Goal: Task Accomplishment & Management: Use online tool/utility

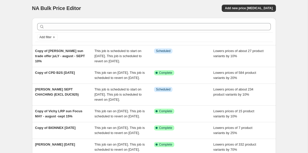
scroll to position [1, 0]
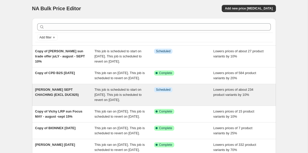
click at [81, 103] on div "[PERSON_NAME] SEPT CHACHING (EXCL DUC925)" at bounding box center [65, 94] width 60 height 15
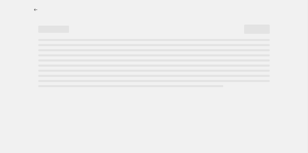
select select "percentage"
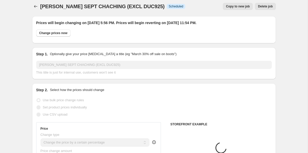
select select "tag"
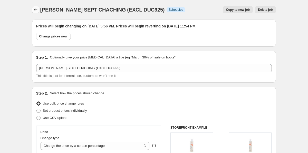
click at [36, 7] on button "Price change jobs" at bounding box center [35, 9] width 7 height 7
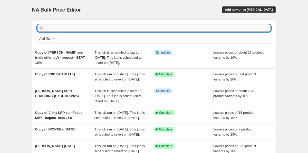
click at [73, 28] on input "text" at bounding box center [158, 28] width 226 height 7
type input "pierre"
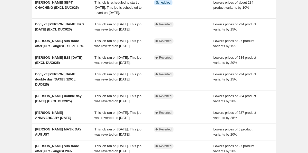
scroll to position [17, 0]
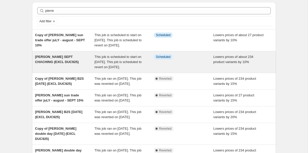
click at [69, 70] on div "[PERSON_NAME] SEPT CHACHING (EXCL DUC925)" at bounding box center [65, 61] width 60 height 15
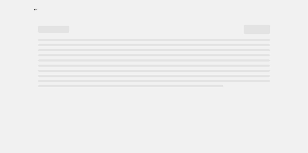
select select "percentage"
select select "tag"
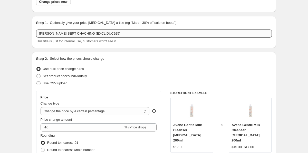
scroll to position [20, 0]
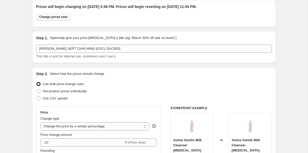
click at [60, 18] on span "Change prices now" at bounding box center [53, 17] width 28 height 4
radio input "true"
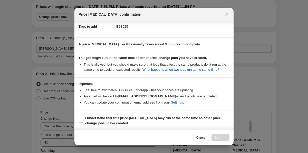
scroll to position [87, 0]
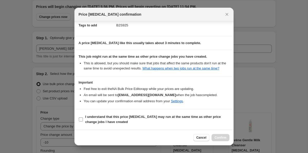
click at [192, 118] on b "I understand that this price change job may run at the same time as other price…" at bounding box center [153, 119] width 136 height 9
click at [83, 118] on input "I understand that this price change job may run at the same time as other price…" at bounding box center [81, 120] width 4 height 4
checkbox input "true"
click at [219, 136] on button "Confirm" at bounding box center [221, 137] width 18 height 7
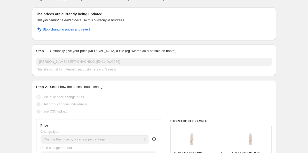
scroll to position [0, 0]
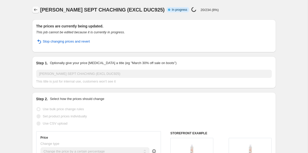
click at [35, 10] on icon "Price change jobs" at bounding box center [35, 9] width 5 height 5
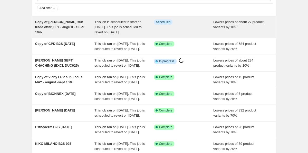
scroll to position [33, 0]
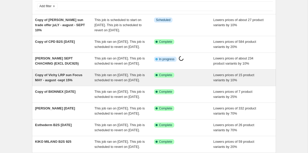
click at [125, 83] on div "This job ran on September 25, 2025. This job is scheduled to revert on Septembe…" at bounding box center [125, 78] width 60 height 10
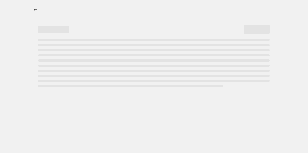
select select "percentage"
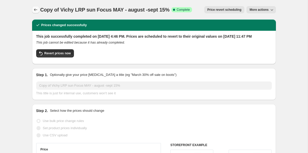
click at [34, 9] on icon "Price change jobs" at bounding box center [35, 9] width 5 height 5
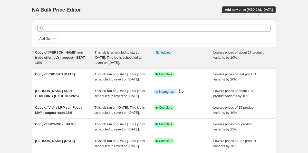
click at [111, 64] on span "This job is scheduled to start on September 26, 2025. This job is scheduled to …" at bounding box center [118, 58] width 47 height 14
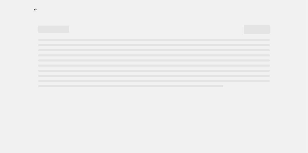
select select "percentage"
select select "tag"
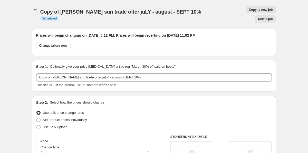
click at [249, 12] on span "Copy to new job" at bounding box center [261, 10] width 24 height 4
select select "percentage"
select select "tag"
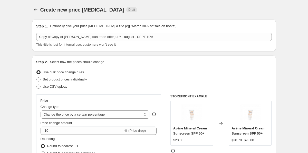
scroll to position [3, 0]
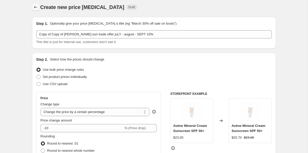
click at [32, 7] on button "Price change jobs" at bounding box center [35, 7] width 7 height 7
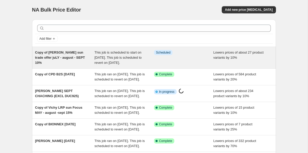
click at [145, 62] on div "This job is scheduled to start on September 26, 2025. This job is scheduled to …" at bounding box center [125, 57] width 60 height 15
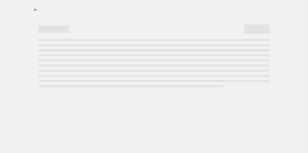
select select "percentage"
select select "tag"
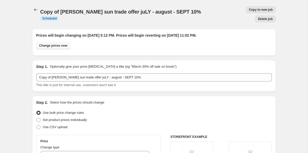
click at [66, 44] on span "Change prices now" at bounding box center [53, 46] width 28 height 4
radio input "true"
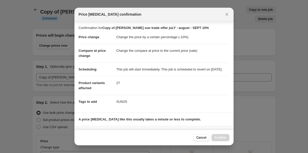
scroll to position [87, 0]
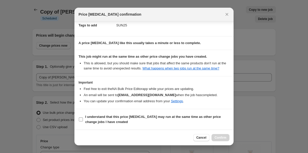
click at [207, 119] on span "I understand that this price change job may run at the same time as other price…" at bounding box center [157, 120] width 144 height 10
click at [83, 119] on input "I understand that this price change job may run at the same time as other price…" at bounding box center [81, 120] width 4 height 4
checkbox input "true"
click at [221, 134] on button "Confirm" at bounding box center [221, 137] width 18 height 7
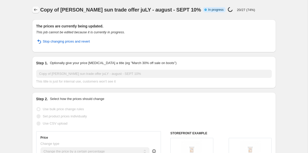
click at [35, 8] on icon "Price change jobs" at bounding box center [35, 9] width 5 height 5
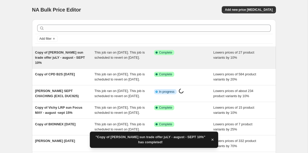
click at [91, 60] on div "Copy of PIERRE FABRE sun trade offer juLY - august - SEPT 10%" at bounding box center [65, 57] width 60 height 15
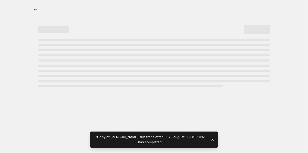
select select "percentage"
select select "tag"
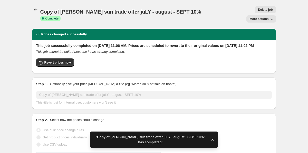
click at [274, 16] on icon "button" at bounding box center [271, 18] width 5 height 5
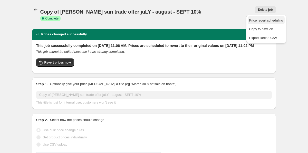
click at [274, 17] on button "Price revert scheduling" at bounding box center [266, 20] width 37 height 8
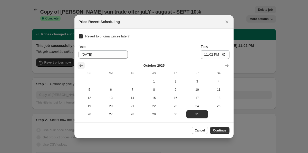
click at [82, 66] on icon "Show previous month, September 2025" at bounding box center [81, 65] width 5 height 5
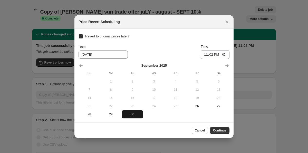
click at [134, 114] on span "30" at bounding box center [132, 114] width 17 height 4
type input "9/30/2025"
click at [210, 55] on input "23:02" at bounding box center [215, 54] width 29 height 9
type input "23:55"
click at [221, 133] on span "Continue" at bounding box center [219, 131] width 13 height 4
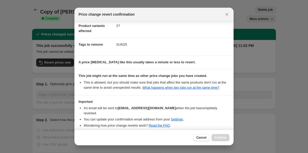
scroll to position [49, 0]
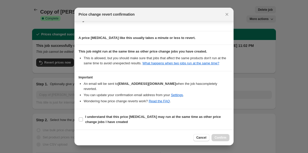
click at [208, 115] on span "I understand that this price change job may run at the same time as other price…" at bounding box center [157, 120] width 144 height 10
click at [83, 118] on input "I understand that this price change job may run at the same time as other price…" at bounding box center [81, 120] width 4 height 4
checkbox input "true"
click at [222, 137] on span "Confirm" at bounding box center [221, 138] width 12 height 4
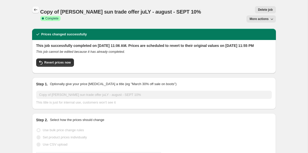
click at [36, 9] on icon "Price change jobs" at bounding box center [35, 9] width 5 height 5
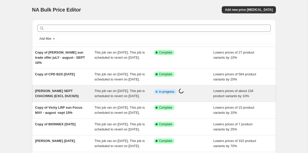
click at [134, 98] on div "This job ran on September 26, 2025. This job is scheduled to revert on October …" at bounding box center [125, 94] width 60 height 10
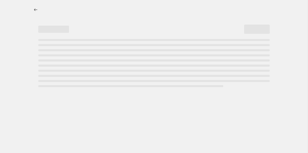
select select "percentage"
select select "tag"
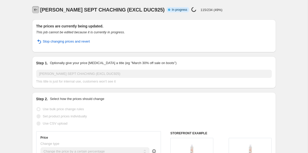
click at [35, 10] on icon "Price change jobs" at bounding box center [35, 9] width 5 height 5
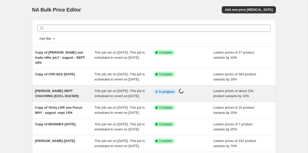
click at [58, 97] on span "PIERRE FABT SEPT CHACHING (EXCL DUC925)" at bounding box center [57, 93] width 44 height 9
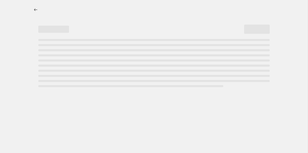
select select "percentage"
select select "tag"
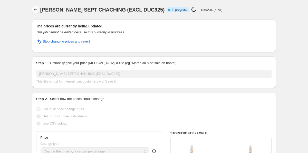
click at [35, 12] on icon "Price change jobs" at bounding box center [35, 9] width 5 height 5
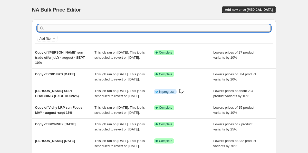
click at [227, 27] on input "text" at bounding box center [158, 28] width 226 height 7
type input "eucerin"
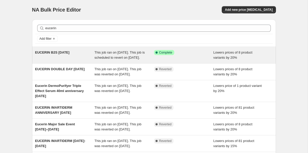
click at [189, 60] on div "Success Complete Complete" at bounding box center [184, 55] width 60 height 10
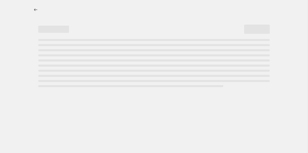
select select "percentage"
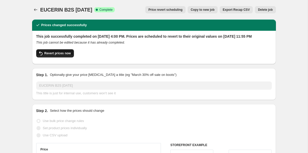
click at [68, 55] on span "Revert prices now" at bounding box center [57, 53] width 26 height 4
checkbox input "false"
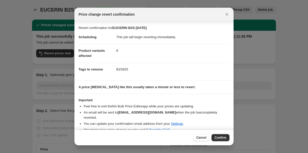
scroll to position [3, 0]
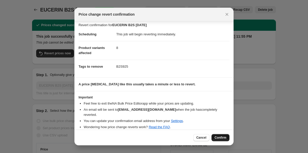
click at [219, 137] on span "Confirm" at bounding box center [221, 138] width 12 height 4
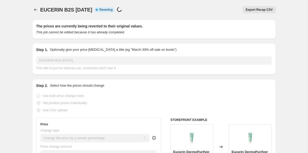
select select "percentage"
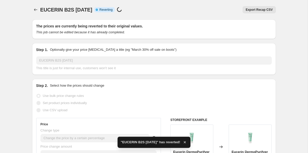
checkbox input "true"
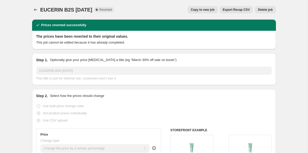
click at [198, 10] on span "Copy to new job" at bounding box center [203, 10] width 24 height 4
select select "percentage"
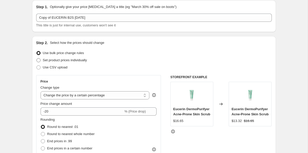
scroll to position [24, 0]
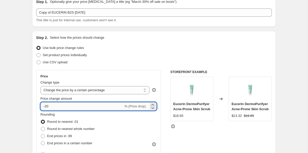
click at [48, 106] on input "-20" at bounding box center [82, 106] width 83 height 8
type input "-10"
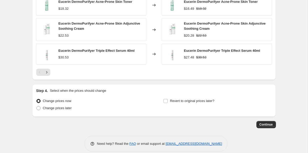
scroll to position [408, 0]
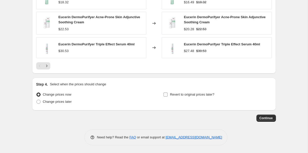
click at [180, 94] on span "Revert to original prices later?" at bounding box center [192, 95] width 44 height 4
click at [168, 94] on input "Revert to original prices later?" at bounding box center [166, 95] width 4 height 4
checkbox input "true"
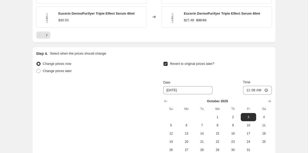
scroll to position [496, 0]
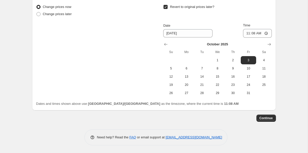
click at [161, 43] on div "October 2025 Su Mo Tu We Th Fr Sa 1 2 3 4 5 6 7 8 9 10 11 12 13 14 15 16 17 18 …" at bounding box center [215, 68] width 112 height 60
click at [168, 43] on icon "Show previous month, September 2025" at bounding box center [165, 44] width 5 height 5
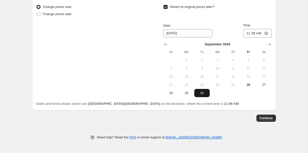
click at [199, 96] on button "30" at bounding box center [201, 93] width 15 height 8
type input "9/30/2025"
click at [250, 33] on input "11:08" at bounding box center [257, 33] width 29 height 9
type input "23:55"
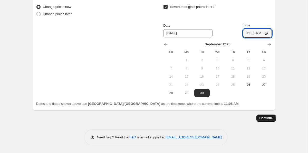
click at [268, 120] on button "Continue" at bounding box center [267, 118] width 20 height 7
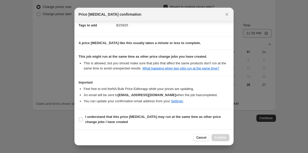
scroll to position [87, 0]
click at [200, 118] on b "I understand that this price change job may run at the same time as other price…" at bounding box center [153, 119] width 136 height 9
click at [83, 118] on input "I understand that this price change job may run at the same time as other price…" at bounding box center [81, 120] width 4 height 4
checkbox input "true"
click at [224, 142] on div "Cancel Confirm" at bounding box center [153, 138] width 159 height 16
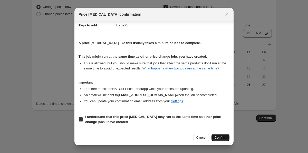
click at [223, 138] on span "Confirm" at bounding box center [221, 138] width 12 height 4
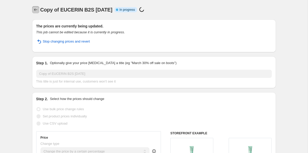
click at [38, 10] on button "Price change jobs" at bounding box center [35, 9] width 7 height 7
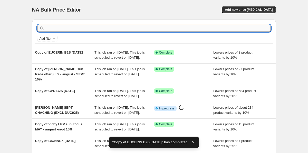
click at [62, 28] on input "text" at bounding box center [158, 28] width 226 height 7
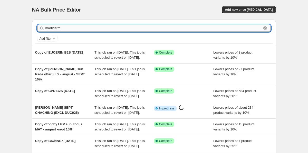
type input "martiderm"
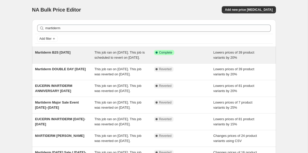
click at [71, 56] on div "Martiderm B2S SEPT25" at bounding box center [65, 55] width 60 height 10
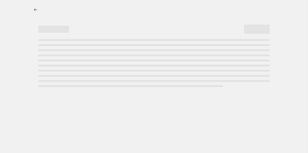
select select "percentage"
select select "tag"
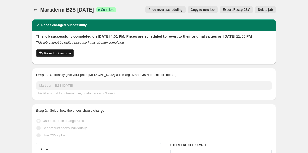
click at [70, 56] on button "Revert prices now" at bounding box center [55, 53] width 38 height 8
checkbox input "false"
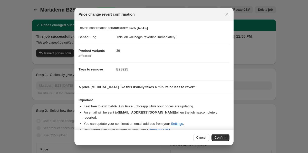
scroll to position [3, 0]
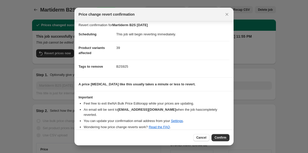
click at [216, 142] on div "Cancel Confirm" at bounding box center [153, 138] width 159 height 16
click at [216, 139] on span "Confirm" at bounding box center [221, 138] width 12 height 4
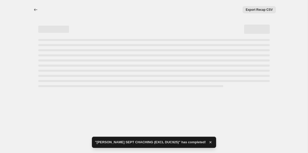
select select "percentage"
select select "tag"
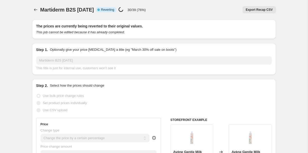
select select "percentage"
select select "tag"
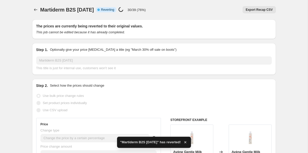
checkbox input "true"
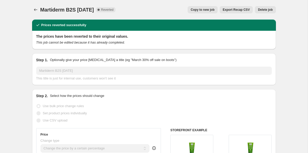
click at [209, 9] on span "Copy to new job" at bounding box center [203, 10] width 24 height 4
select select "percentage"
select select "tag"
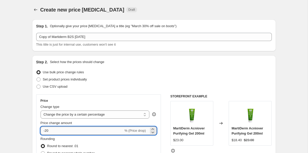
click at [48, 133] on input "-20" at bounding box center [82, 131] width 83 height 8
type input "-10"
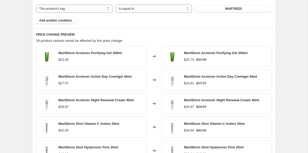
scroll to position [447, 0]
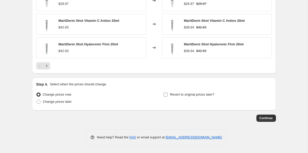
click at [181, 96] on span "Revert to original prices later?" at bounding box center [192, 95] width 44 height 4
click at [168, 96] on input "Revert to original prices later?" at bounding box center [166, 95] width 4 height 4
checkbox input "true"
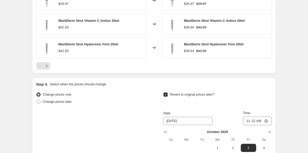
scroll to position [507, 0]
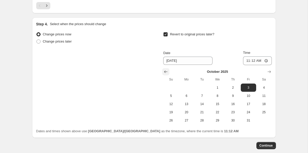
click at [168, 70] on icon "Show previous month, September 2025" at bounding box center [165, 71] width 5 height 5
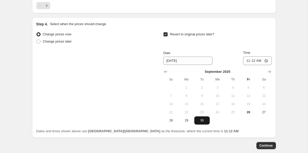
click at [204, 121] on span "30" at bounding box center [201, 121] width 11 height 4
type input "9/30/2025"
click at [246, 63] on input "11:12" at bounding box center [257, 61] width 29 height 9
click at [252, 62] on input "11:12" at bounding box center [257, 61] width 29 height 9
type input "23:55"
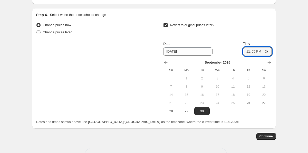
scroll to position [534, 0]
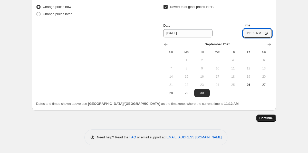
click at [266, 119] on span "Continue" at bounding box center [266, 118] width 13 height 4
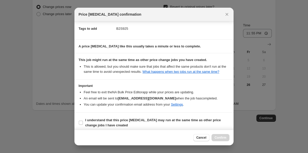
scroll to position [87, 0]
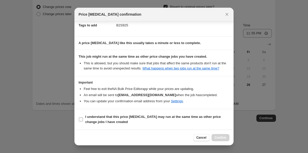
click at [163, 120] on span "I understand that this price change job may run at the same time as other price…" at bounding box center [157, 120] width 144 height 10
click at [83, 120] on input "I understand that this price change job may run at the same time as other price…" at bounding box center [81, 120] width 4 height 4
checkbox input "true"
click at [221, 140] on button "Confirm" at bounding box center [221, 137] width 18 height 7
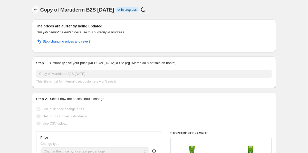
click at [37, 10] on icon "Price change jobs" at bounding box center [35, 9] width 5 height 5
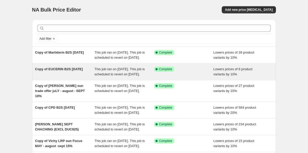
click at [145, 77] on div "This job ran on September 26, 2025. This job is scheduled to revert on Septembe…" at bounding box center [125, 72] width 60 height 10
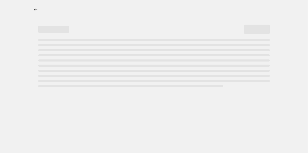
select select "percentage"
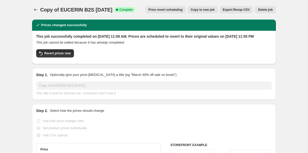
click at [202, 10] on span "Copy to new job" at bounding box center [203, 10] width 24 height 4
select select "percentage"
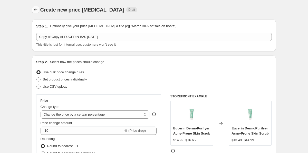
click at [35, 10] on icon "Price change jobs" at bounding box center [35, 9] width 5 height 5
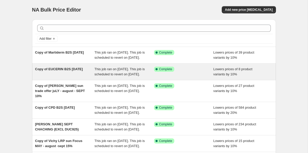
click at [169, 77] on div "Success Complete Complete" at bounding box center [184, 72] width 60 height 10
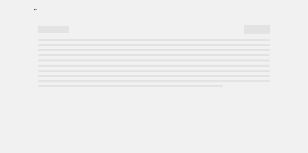
select select "percentage"
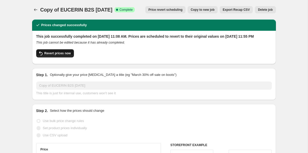
click at [67, 58] on button "Revert prices now" at bounding box center [55, 53] width 38 height 8
checkbox input "false"
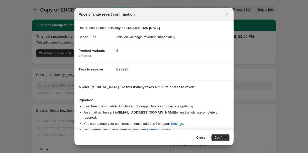
scroll to position [3, 0]
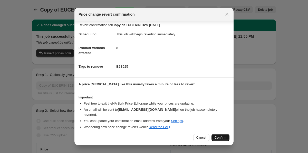
click at [217, 138] on span "Confirm" at bounding box center [221, 138] width 12 height 4
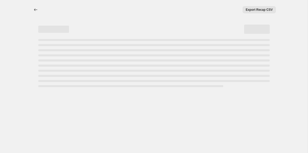
select select "percentage"
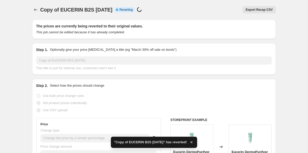
checkbox input "true"
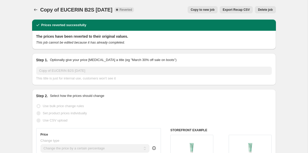
click at [205, 8] on span "Copy to new job" at bounding box center [203, 10] width 24 height 4
select select "percentage"
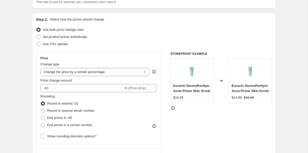
scroll to position [46, 0]
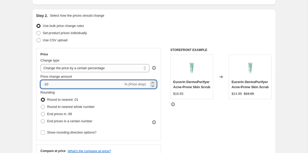
click at [59, 83] on input "-10" at bounding box center [82, 84] width 83 height 8
type input "-15"
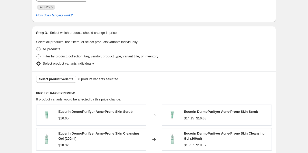
scroll to position [408, 0]
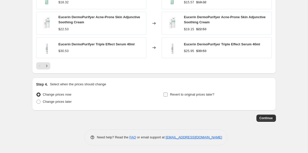
click at [214, 92] on span "Revert to original prices later?" at bounding box center [192, 94] width 44 height 5
click at [168, 93] on input "Revert to original prices later?" at bounding box center [166, 95] width 4 height 4
checkbox input "true"
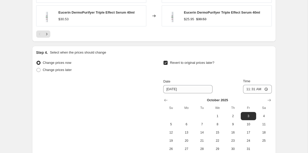
scroll to position [480, 0]
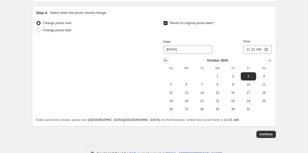
click at [166, 62] on icon "Show previous month, September 2025" at bounding box center [165, 60] width 5 height 5
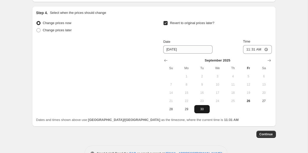
click at [206, 109] on span "30" at bounding box center [201, 109] width 11 height 4
type input "9/30/2025"
click at [250, 51] on input "11:31" at bounding box center [257, 49] width 29 height 9
type input "23:55"
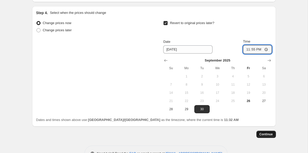
click at [269, 134] on span "Continue" at bounding box center [266, 135] width 13 height 4
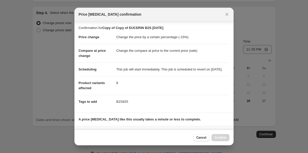
scroll to position [87, 0]
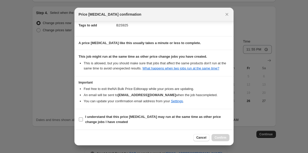
click at [205, 122] on span "I understand that this price change job may run at the same time as other price…" at bounding box center [157, 120] width 144 height 10
click at [83, 122] on input "I understand that this price change job may run at the same time as other price…" at bounding box center [81, 120] width 4 height 4
checkbox input "true"
click at [219, 138] on span "Confirm" at bounding box center [221, 138] width 12 height 4
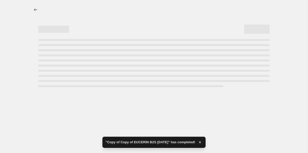
select select "percentage"
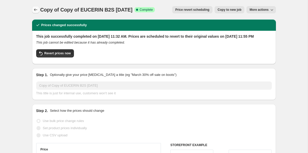
click at [33, 8] on icon "Price change jobs" at bounding box center [35, 9] width 5 height 5
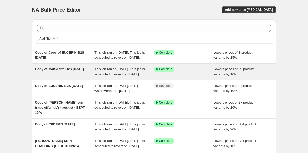
click at [105, 76] on span "This job ran on September 26, 2025. This job is scheduled to revert on Septembe…" at bounding box center [120, 71] width 50 height 9
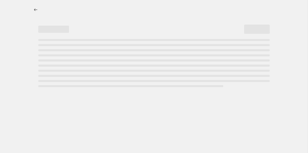
select select "percentage"
select select "tag"
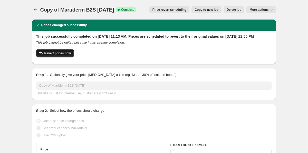
click at [72, 58] on button "Revert prices now" at bounding box center [55, 53] width 38 height 8
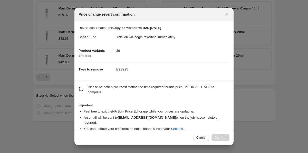
checkbox input "false"
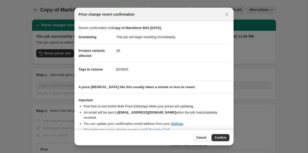
scroll to position [3, 0]
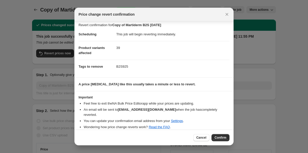
click at [219, 142] on div "Cancel Confirm" at bounding box center [153, 138] width 159 height 16
click at [219, 138] on span "Confirm" at bounding box center [221, 138] width 12 height 4
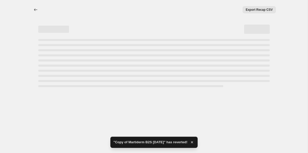
select select "percentage"
select select "tag"
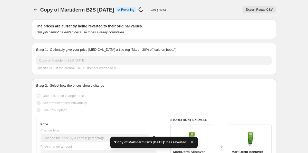
checkbox input "true"
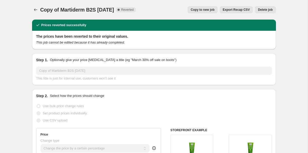
click at [194, 8] on span "Copy to new job" at bounding box center [203, 10] width 24 height 4
select select "percentage"
select select "tag"
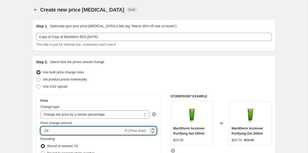
click at [82, 129] on input "-10" at bounding box center [82, 131] width 83 height 8
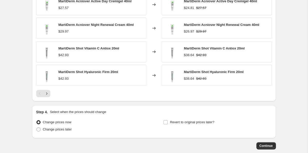
scroll to position [447, 0]
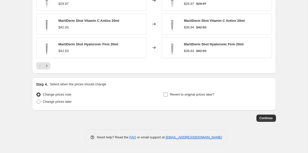
type input "-15"
click at [189, 94] on span "Revert to original prices later?" at bounding box center [192, 95] width 44 height 4
click at [168, 94] on input "Revert to original prices later?" at bounding box center [166, 95] width 4 height 4
checkbox input "true"
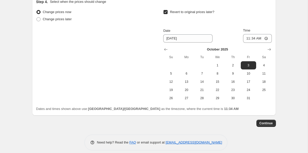
scroll to position [531, 0]
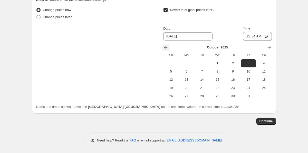
click at [165, 46] on icon "Show previous month, September 2025" at bounding box center [165, 47] width 3 height 3
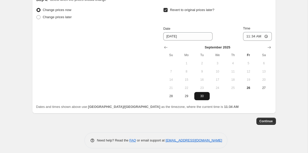
click at [206, 94] on span "30" at bounding box center [201, 96] width 11 height 4
type input "9/30/2025"
click at [254, 34] on input "11:34" at bounding box center [257, 36] width 29 height 9
type input "23:55"
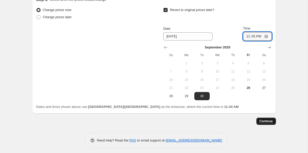
click at [264, 124] on button "Continue" at bounding box center [267, 121] width 20 height 7
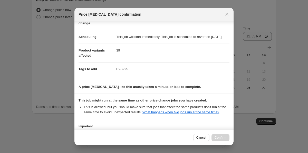
scroll to position [87, 0]
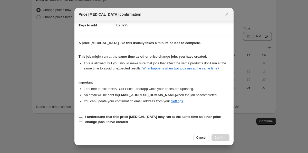
click at [215, 117] on b "I understand that this price change job may run at the same time as other price…" at bounding box center [153, 119] width 136 height 9
click at [83, 118] on input "I understand that this price change job may run at the same time as other price…" at bounding box center [81, 120] width 4 height 4
checkbox input "true"
click at [219, 139] on span "Confirm" at bounding box center [221, 138] width 12 height 4
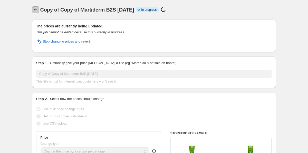
click at [36, 12] on icon "Price change jobs" at bounding box center [35, 9] width 5 height 5
